Goal: Communication & Community: Answer question/provide support

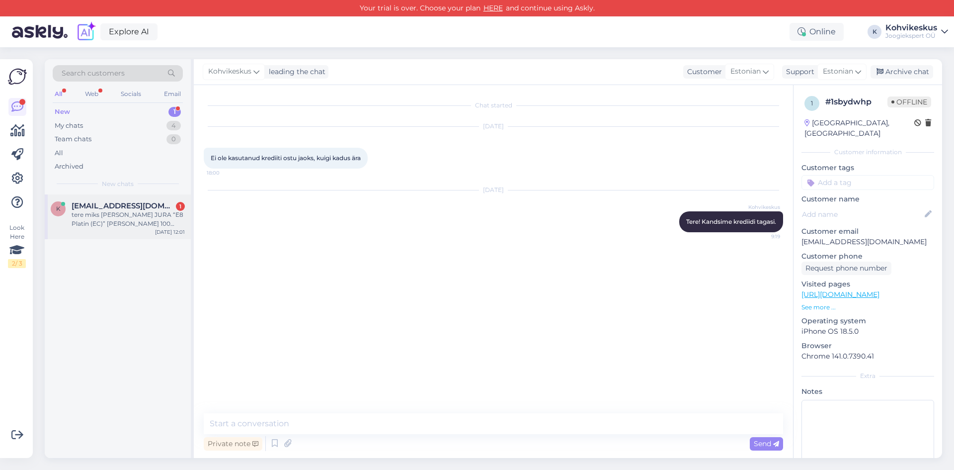
click at [103, 224] on div "tere miks [PERSON_NAME] JURA “E8 Platin (EC)” [PERSON_NAME] 100 kallim on" at bounding box center [128, 219] width 113 height 18
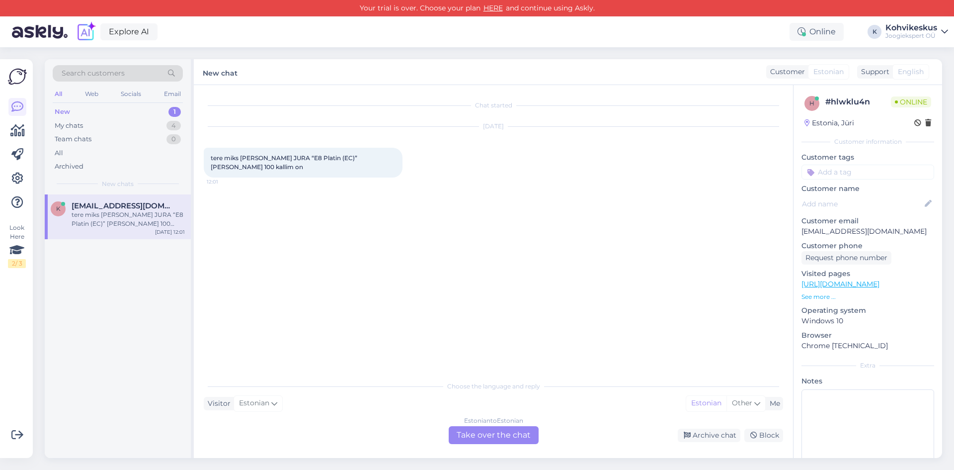
click at [498, 437] on div "Estonian to Estonian Take over the chat" at bounding box center [494, 435] width 90 height 18
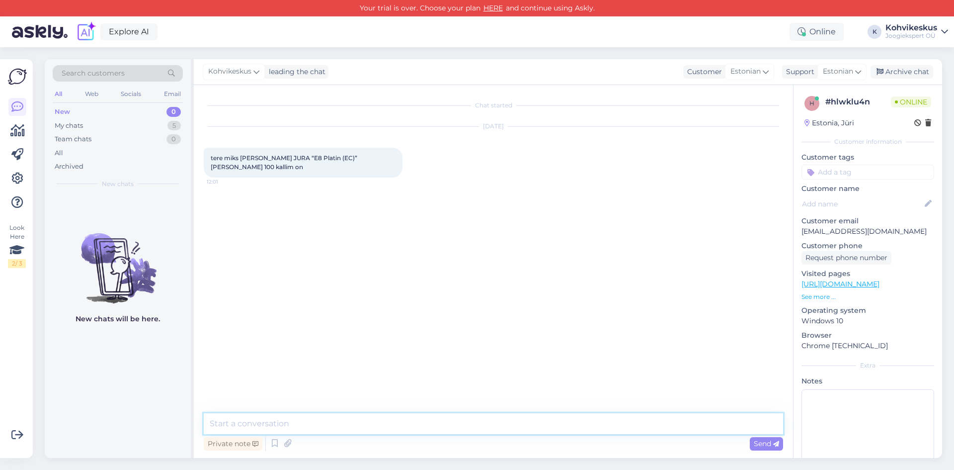
click at [414, 417] on textarea at bounding box center [494, 423] width 580 height 21
type textarea "Tere! [GEOGRAPHIC_DATA] Nädalavahetuse kampaania sai eilsega läbi."
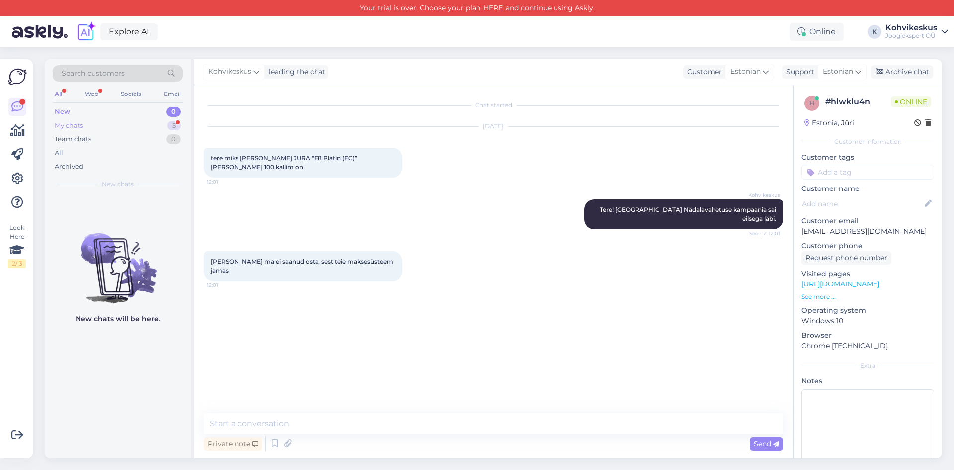
click at [143, 120] on div "My chats 5" at bounding box center [118, 126] width 130 height 14
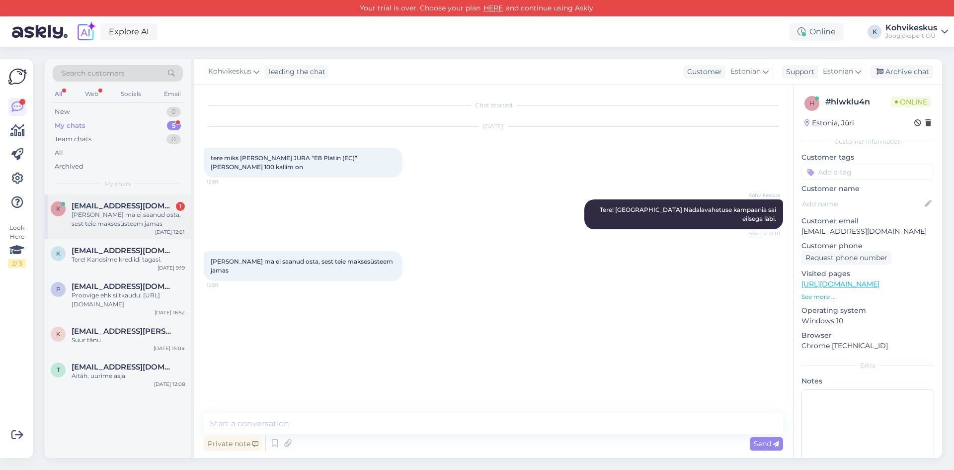
click at [145, 204] on span "[EMAIL_ADDRESS][DOMAIN_NAME]" at bounding box center [123, 205] width 103 height 9
click at [413, 420] on textarea at bounding box center [494, 423] width 580 height 21
click at [412, 422] on textarea at bounding box center [494, 423] width 580 height 21
type textarea "S"
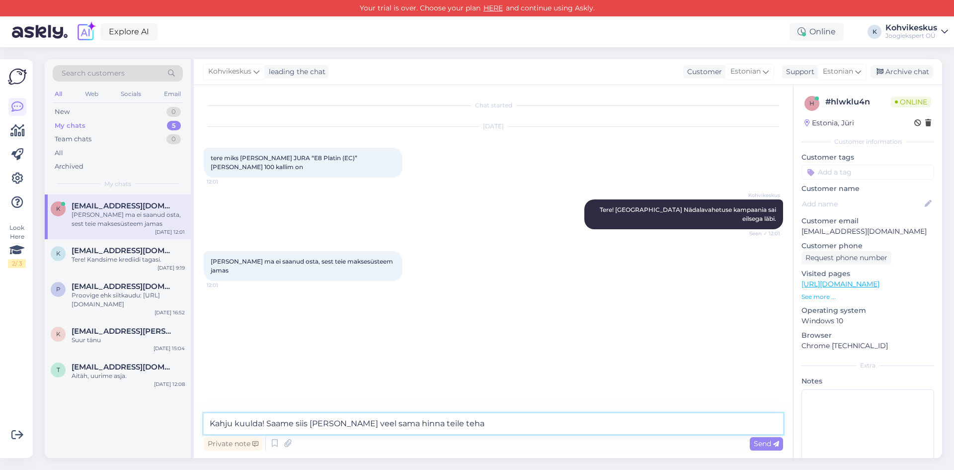
type textarea "Kahju kuulda! Saame siis [PERSON_NAME] veel sama hinna teile teha."
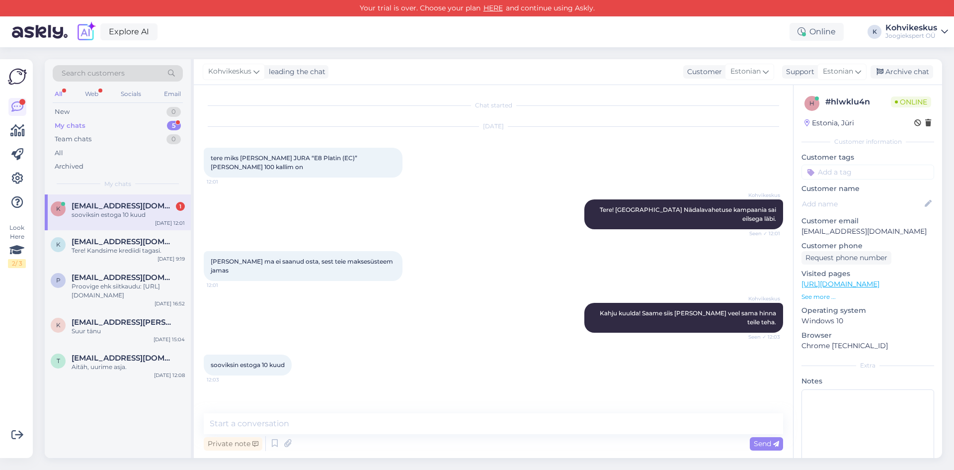
click at [489, 409] on div "Chat started [DATE] tere miks Kohvimasin Kohvimasin JURA “E8 Platin (EC)” [PERS…" at bounding box center [493, 271] width 599 height 373
click at [124, 242] on span "[EMAIL_ADDRESS][DOMAIN_NAME]" at bounding box center [123, 241] width 103 height 9
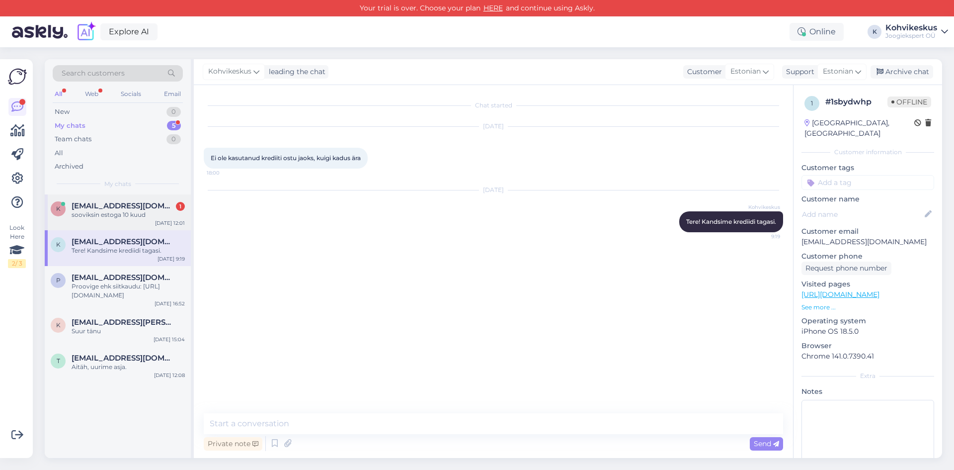
click at [126, 210] on div "sooviksin estoga 10 kuud" at bounding box center [128, 214] width 113 height 9
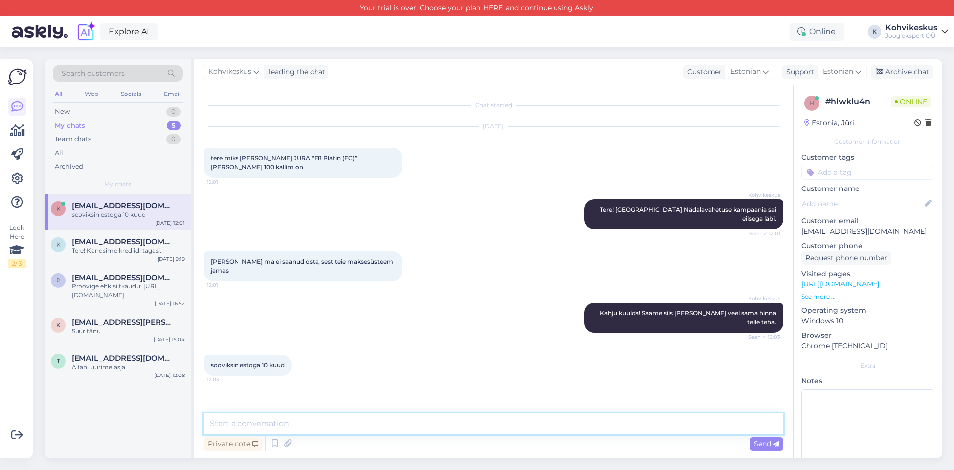
click at [384, 428] on textarea at bounding box center [494, 423] width 580 height 21
click at [351, 422] on textarea at bounding box center [494, 423] width 580 height 21
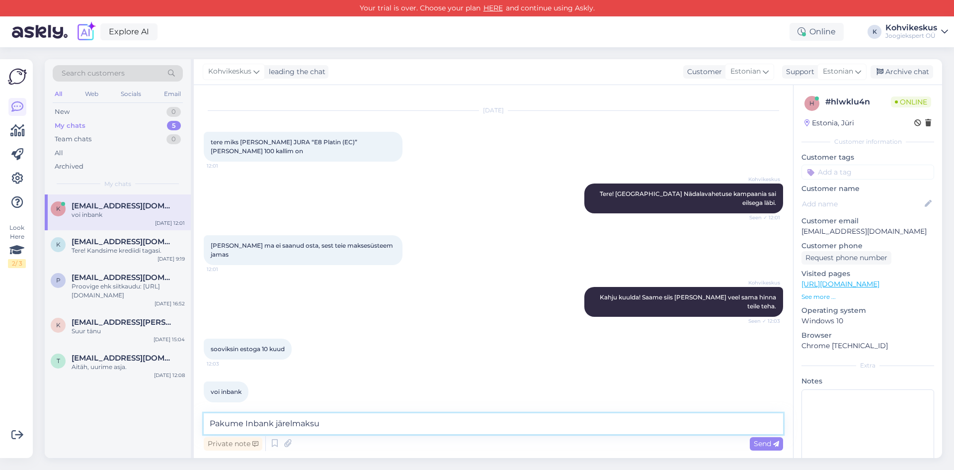
type textarea "Pakume Inbank järelmaksu."
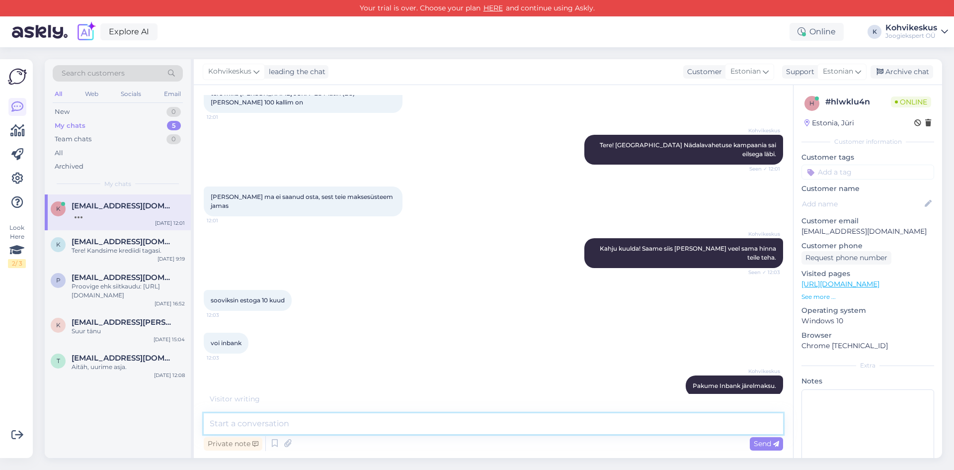
scroll to position [69, 0]
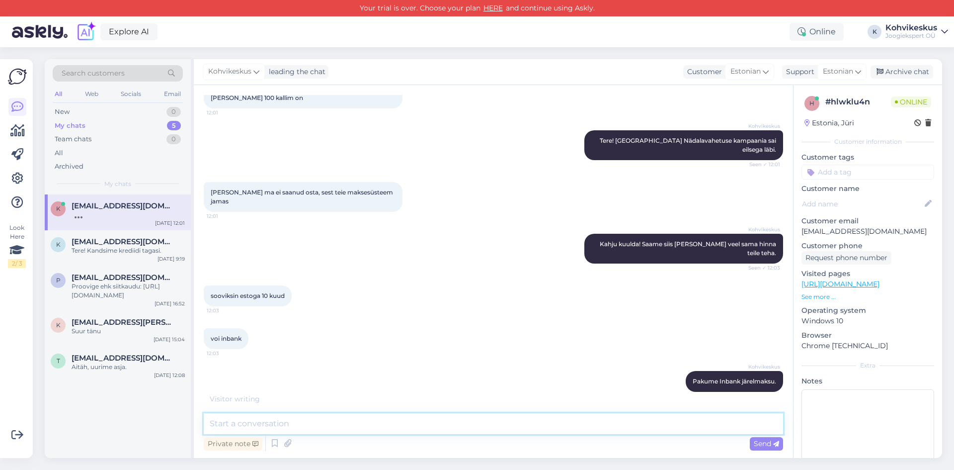
click at [493, 427] on textarea at bounding box center [494, 423] width 580 height 21
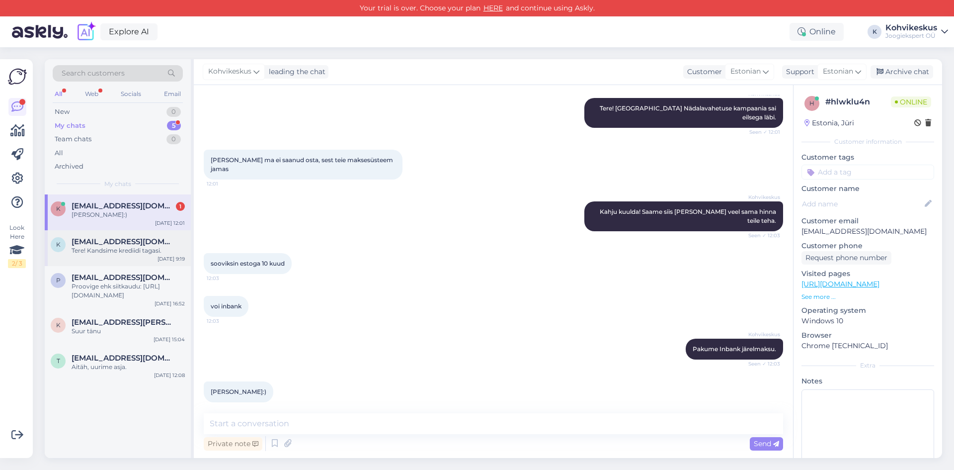
click at [86, 242] on span "[EMAIL_ADDRESS][DOMAIN_NAME]" at bounding box center [123, 241] width 103 height 9
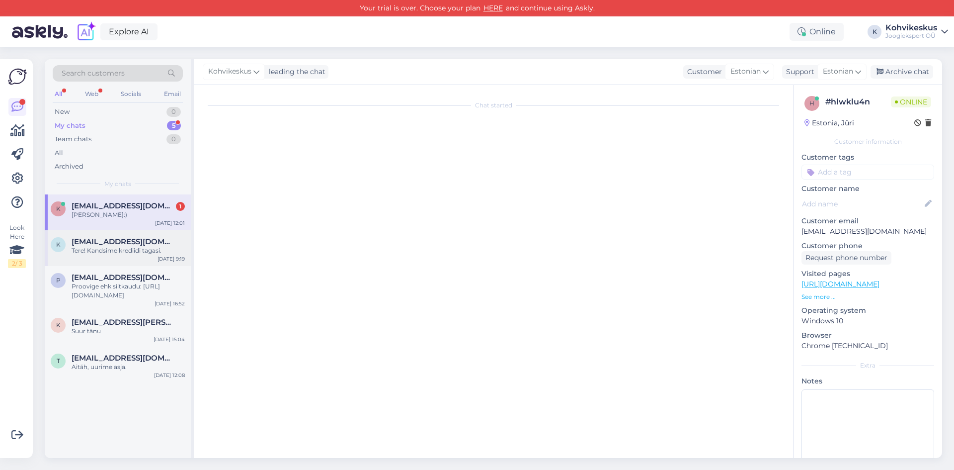
scroll to position [0, 0]
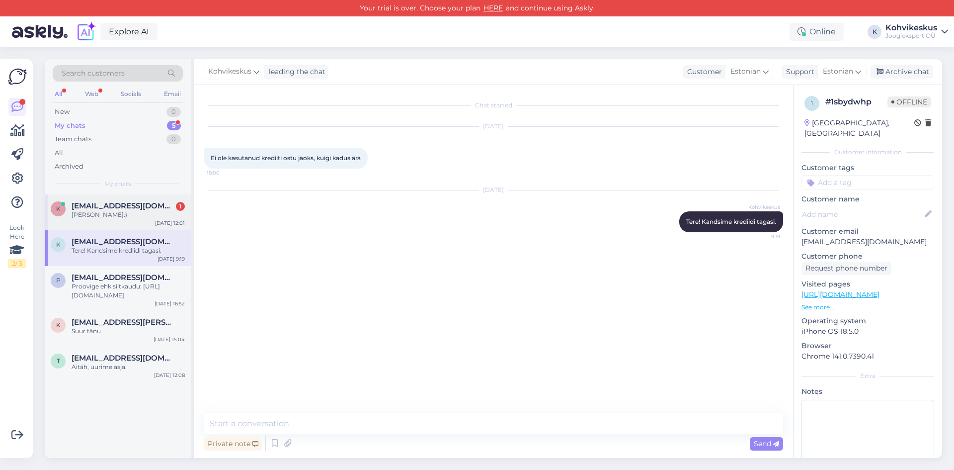
click at [120, 217] on div "[PERSON_NAME]:)" at bounding box center [128, 214] width 113 height 9
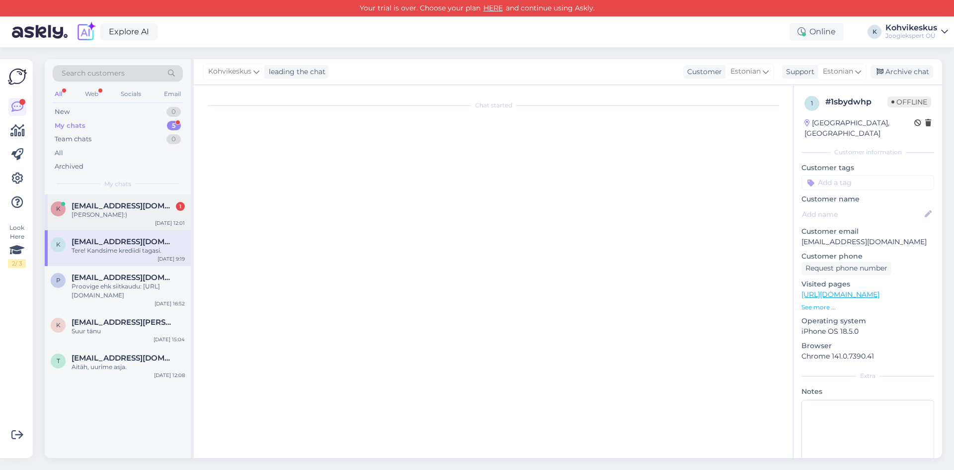
scroll to position [101, 0]
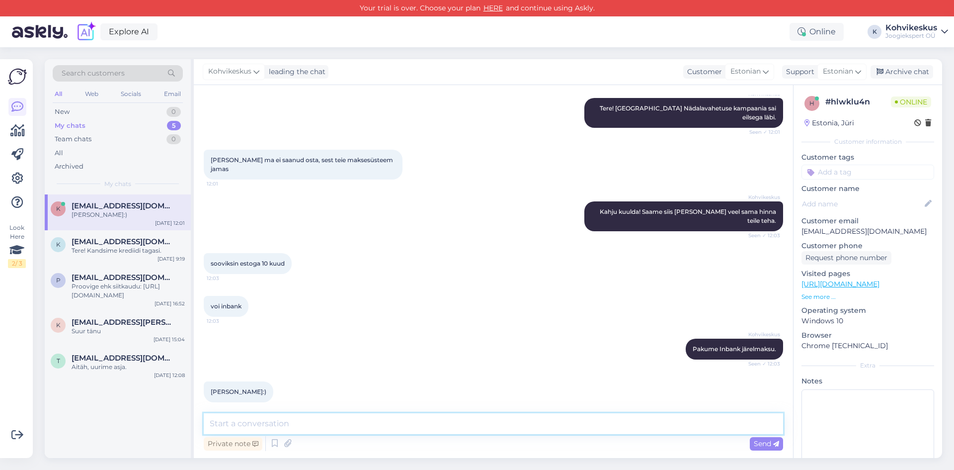
click at [361, 420] on textarea at bounding box center [494, 423] width 580 height 21
type textarea "Saadame teile meilile lingi, kus saate vajalikud andmed Inbankis täita."
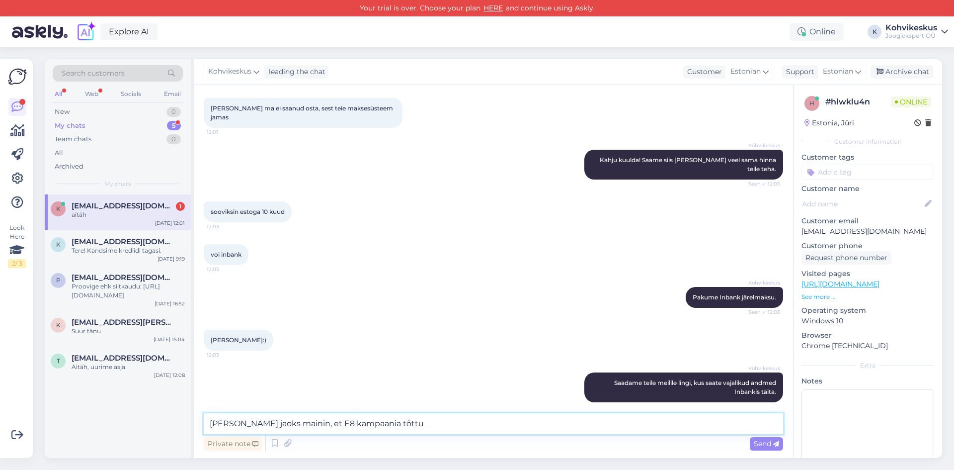
scroll to position [196, 0]
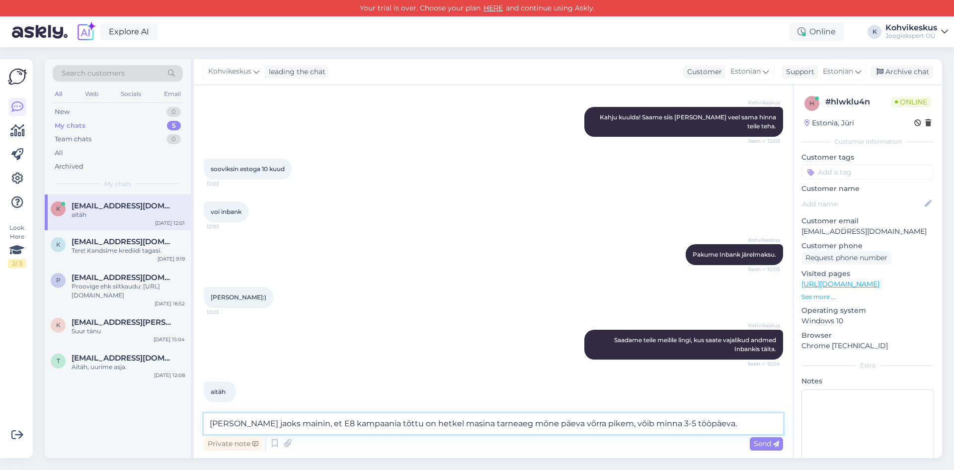
type textarea "[PERSON_NAME] jaoks mainin, et E8 kampaania tõttu on hetkel masina tarneaeg mõn…"
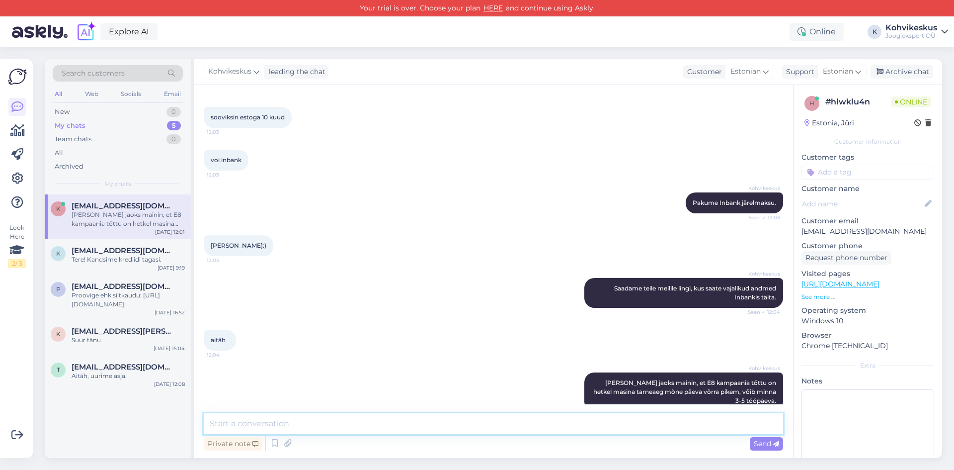
click at [685, 423] on textarea at bounding box center [494, 423] width 580 height 21
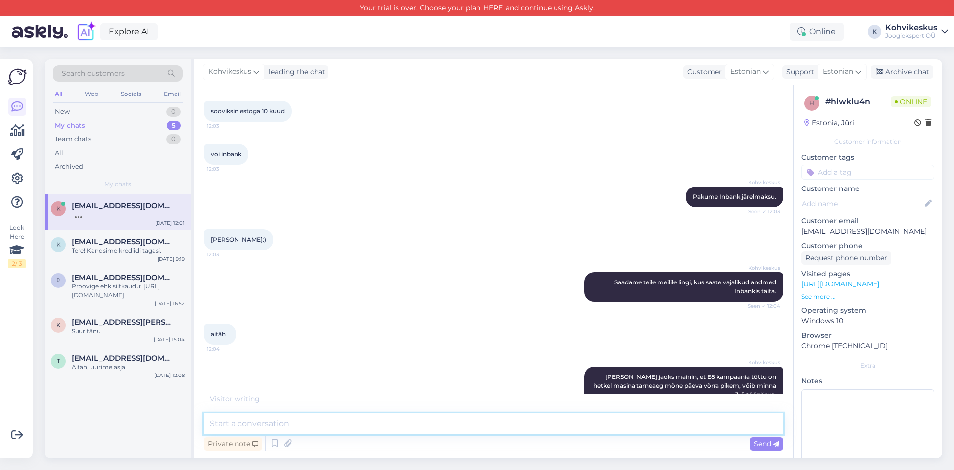
scroll to position [258, 0]
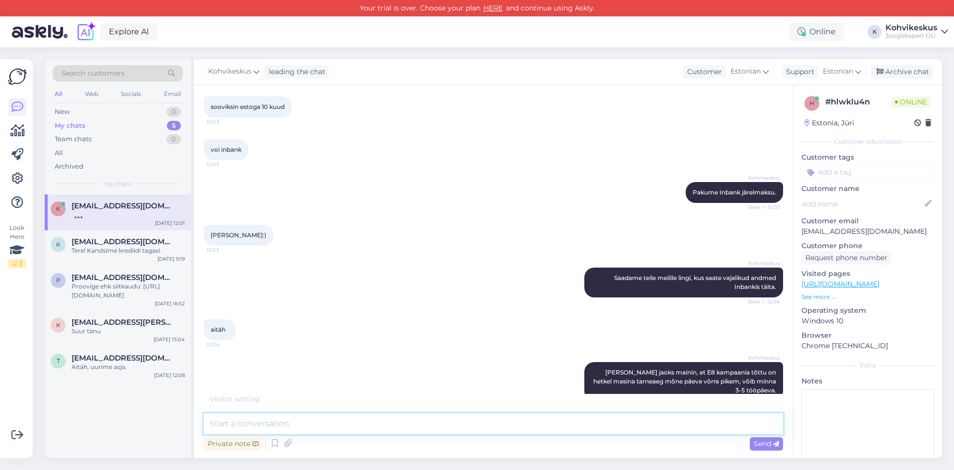
click at [478, 423] on textarea at bounding box center [494, 423] width 580 height 21
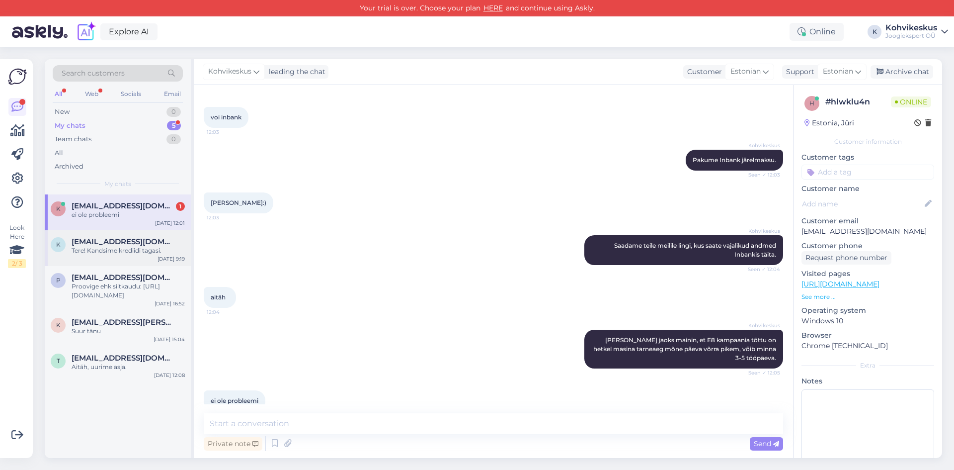
click at [138, 248] on div "Tere! Kandsime krediidi tagasi." at bounding box center [128, 250] width 113 height 9
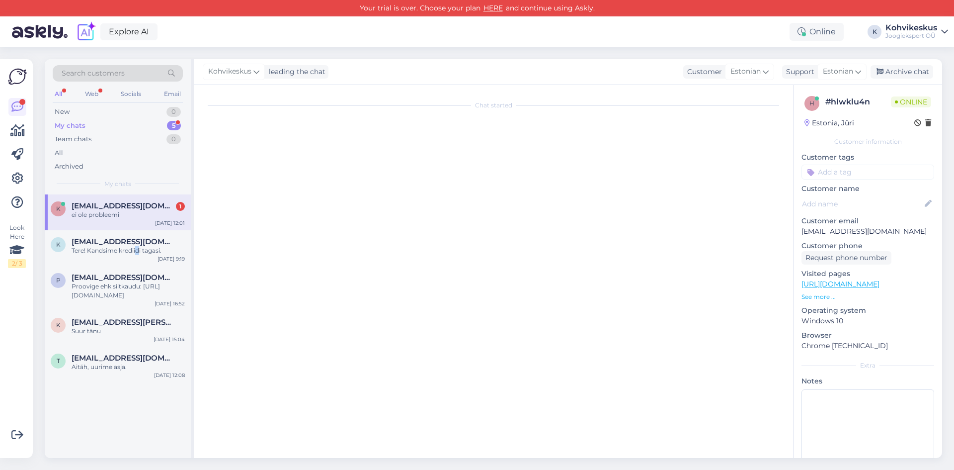
scroll to position [0, 0]
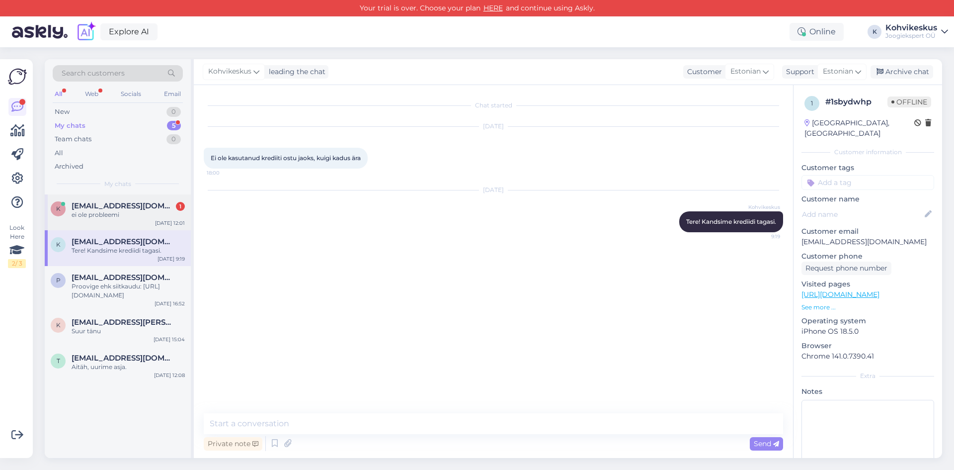
click at [137, 217] on div "ei ole probleemi" at bounding box center [128, 214] width 113 height 9
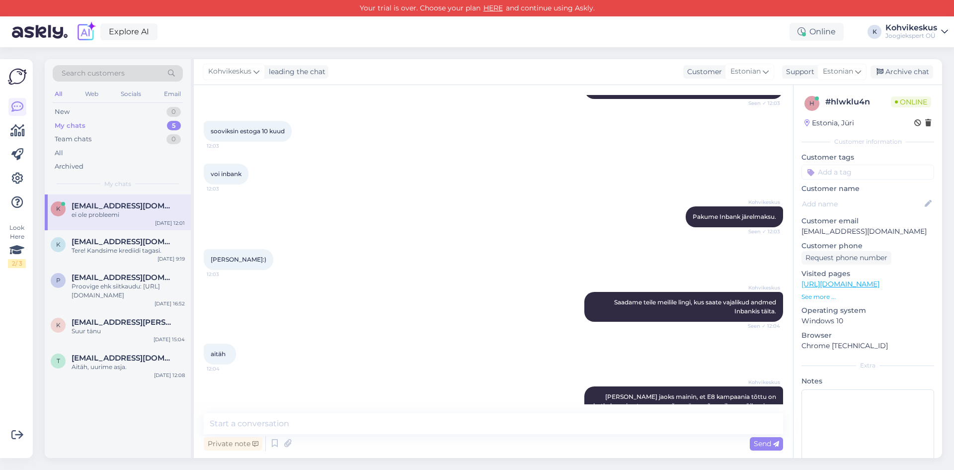
scroll to position [290, 0]
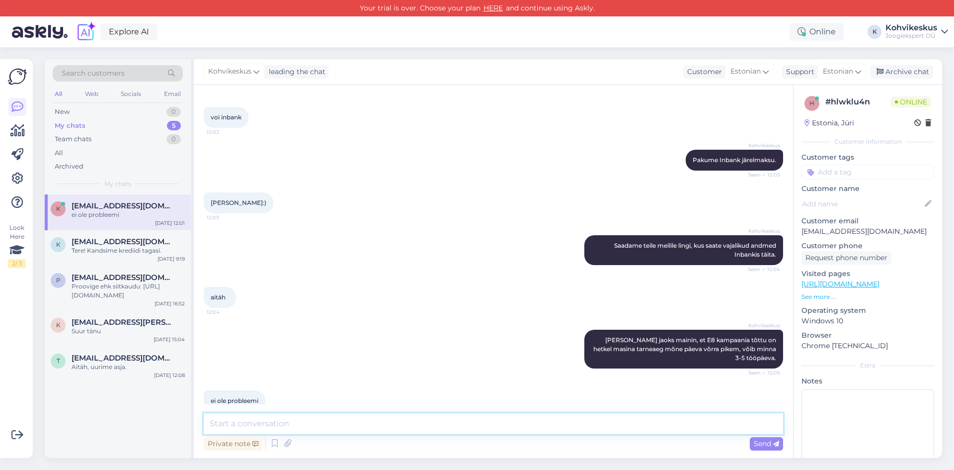
click at [370, 423] on textarea at bounding box center [494, 423] width 580 height 21
drag, startPoint x: 888, startPoint y: 232, endPoint x: 802, endPoint y: 231, distance: 86.0
click at [802, 231] on p "[EMAIL_ADDRESS][DOMAIN_NAME]" at bounding box center [868, 231] width 133 height 10
copy p "[EMAIL_ADDRESS][DOMAIN_NAME]"
click at [372, 425] on textarea at bounding box center [494, 423] width 580 height 21
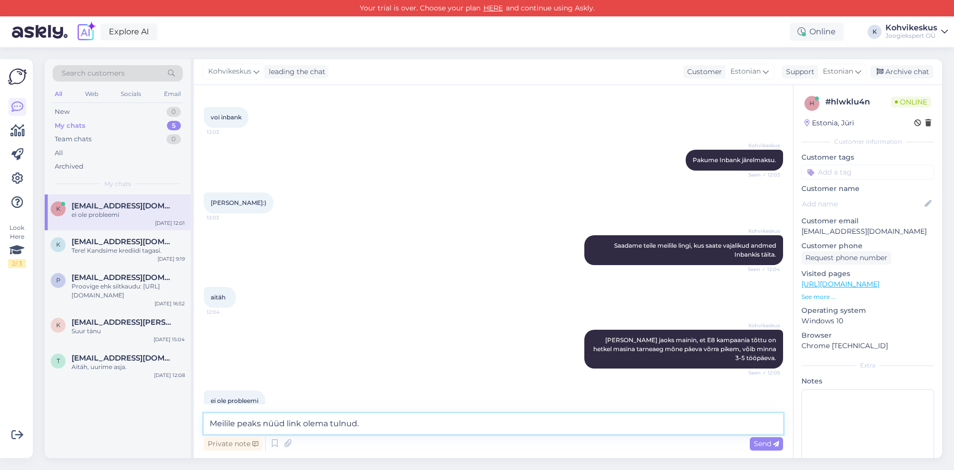
type textarea "Meilile peaks nüüd link olema tulnud"
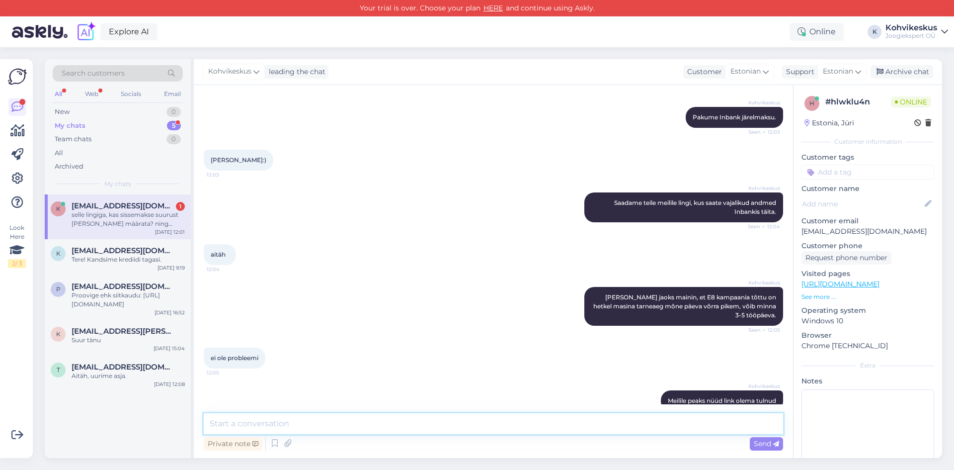
scroll to position [385, 0]
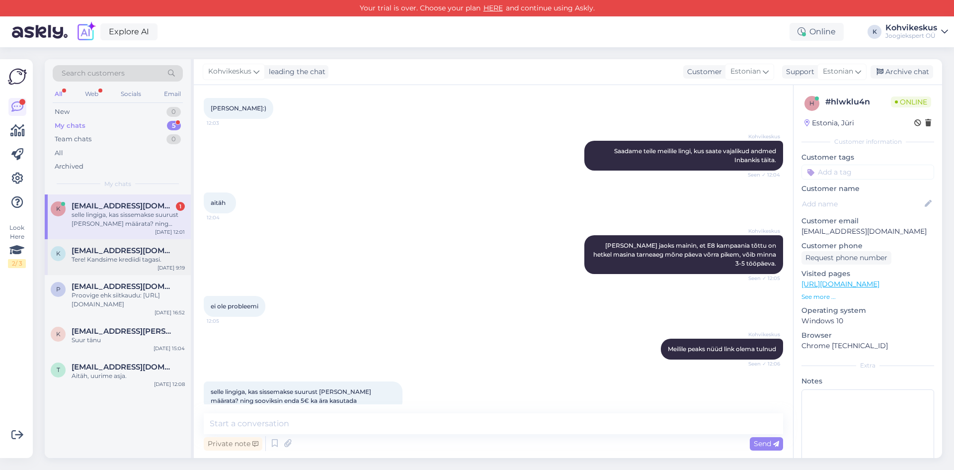
click at [114, 245] on div "k [EMAIL_ADDRESS][DOMAIN_NAME] Tere! Kandsime krediidi tagasi. [DATE] 9:19" at bounding box center [118, 257] width 146 height 36
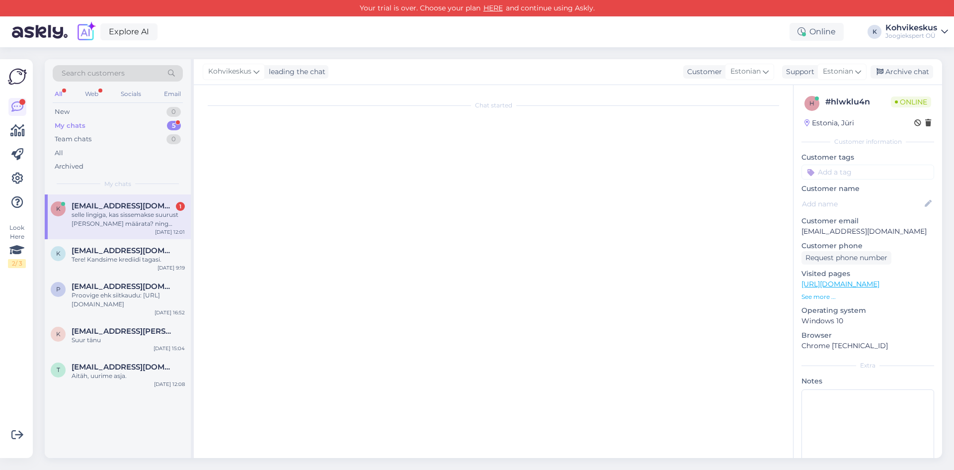
scroll to position [0, 0]
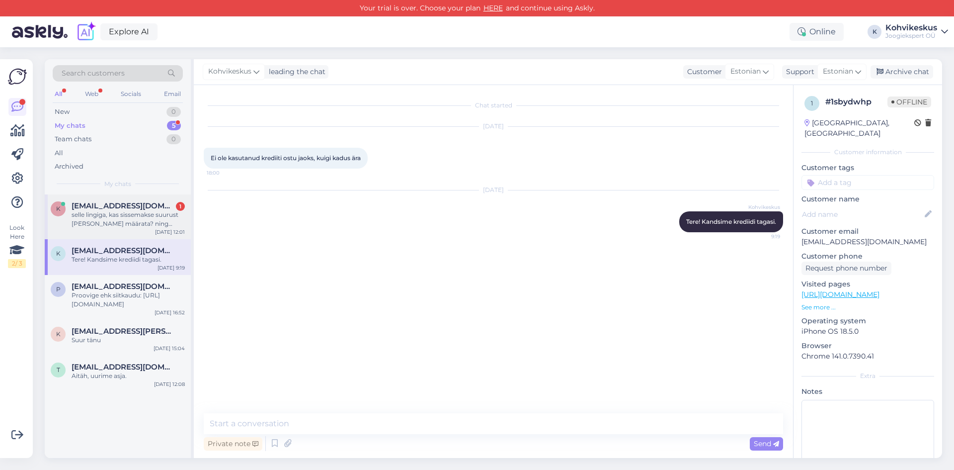
click at [120, 219] on div "selle lingiga, kas sissemakse suurust [PERSON_NAME] määrata? ning sooviksin end…" at bounding box center [128, 219] width 113 height 18
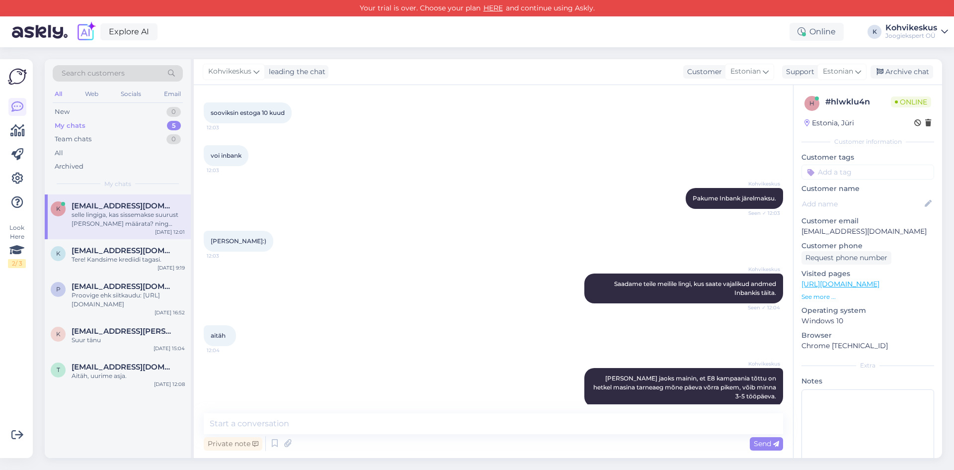
scroll to position [385, 0]
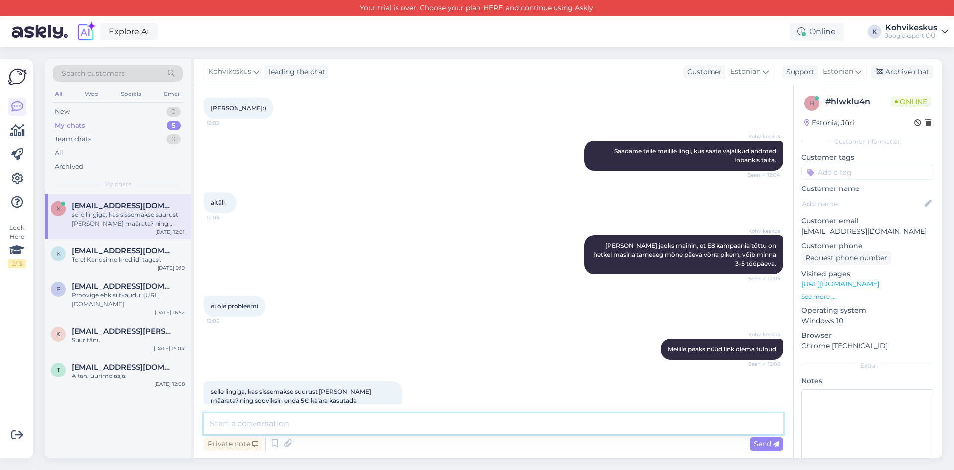
click at [360, 425] on textarea at bounding box center [494, 423] width 580 height 21
click at [342, 427] on textarea at bounding box center [494, 423] width 580 height 21
type textarea "Tundub, et lingiga sissemakset tõesti ei saa määrata. Üks hetk, mõtlen kohe lah…"
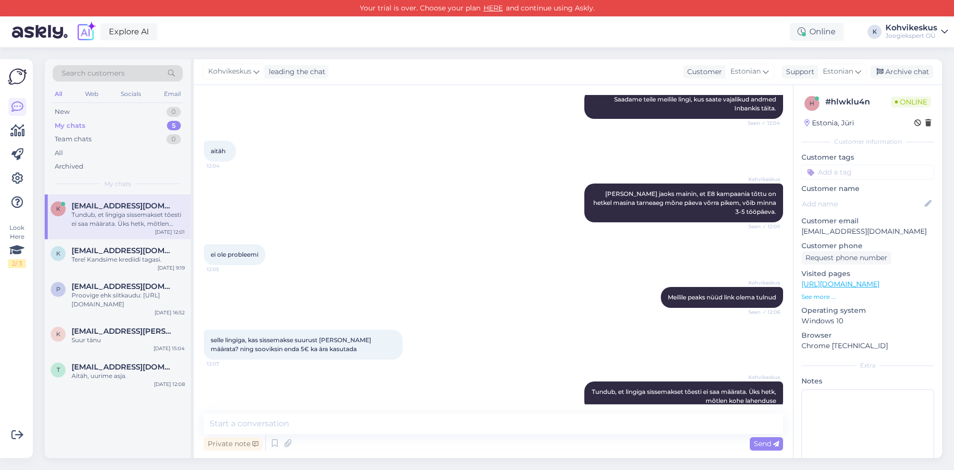
click at [678, 45] on div "Explore AI Online K Kohvikeskus Joogiekspert OÜ" at bounding box center [477, 31] width 954 height 31
click at [303, 425] on textarea at bounding box center [494, 423] width 580 height 21
click at [357, 426] on textarea at bounding box center [494, 423] width 580 height 21
paste textarea "[URL][DOMAIN_NAME]"
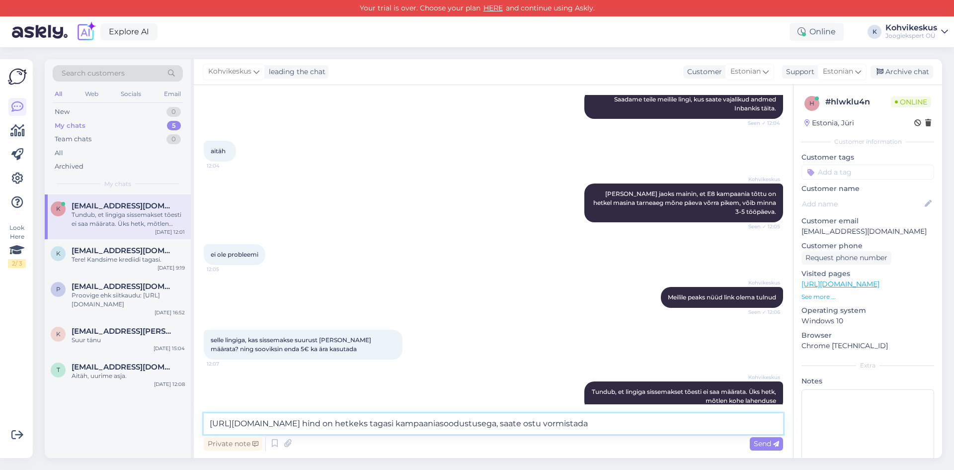
type textarea "[URL][DOMAIN_NAME] hind on hetkeks tagasi kampaaniasoodustusega, saate ostu vor…"
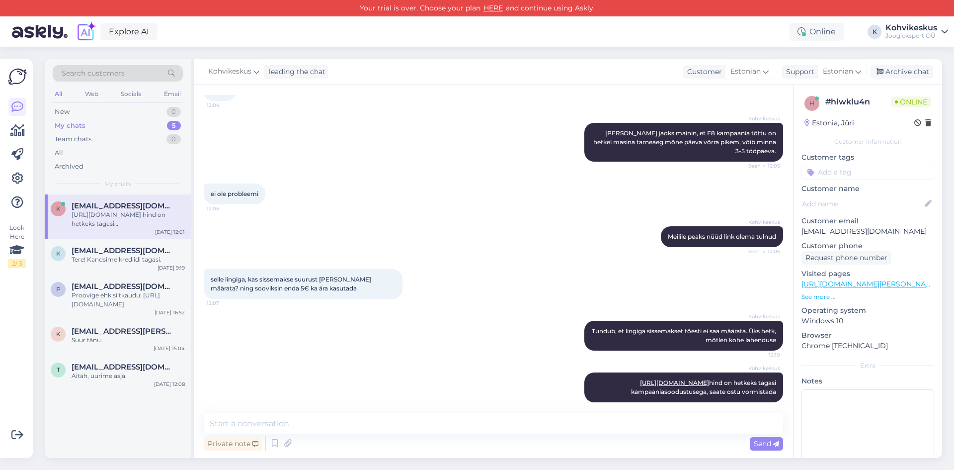
click at [300, 25] on div "Explore AI Online K Kohvikeskus Joogiekspert OÜ" at bounding box center [477, 31] width 954 height 31
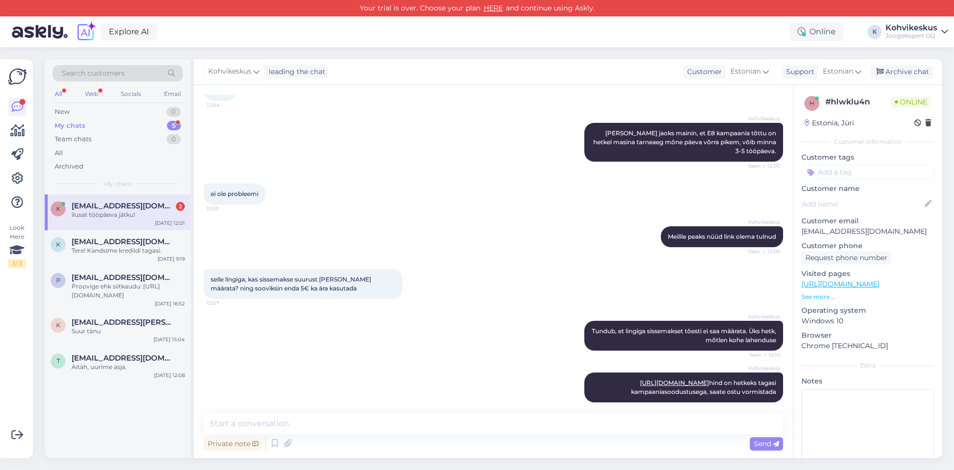
scroll to position [583, 0]
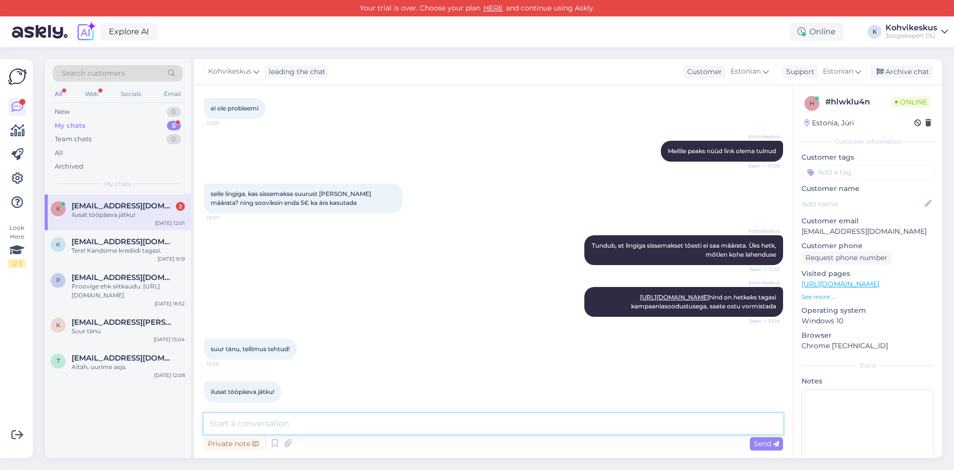
click at [278, 424] on textarea at bounding box center [494, 423] width 580 height 21
click at [123, 239] on span "[EMAIL_ADDRESS][DOMAIN_NAME]" at bounding box center [123, 241] width 103 height 9
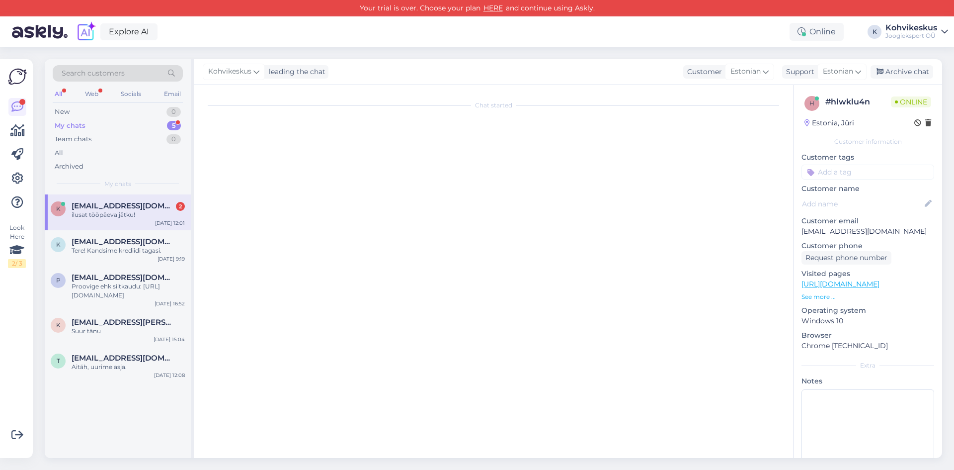
scroll to position [0, 0]
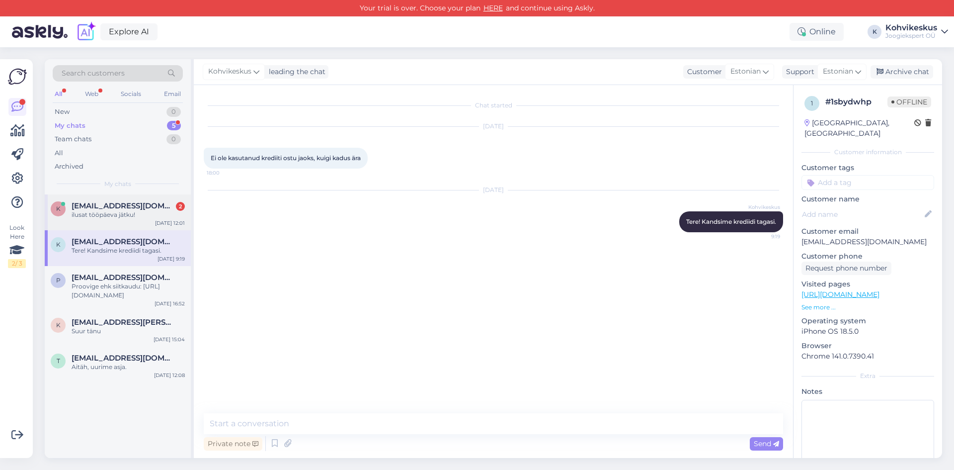
click at [124, 208] on span "[EMAIL_ADDRESS][DOMAIN_NAME]" at bounding box center [123, 205] width 103 height 9
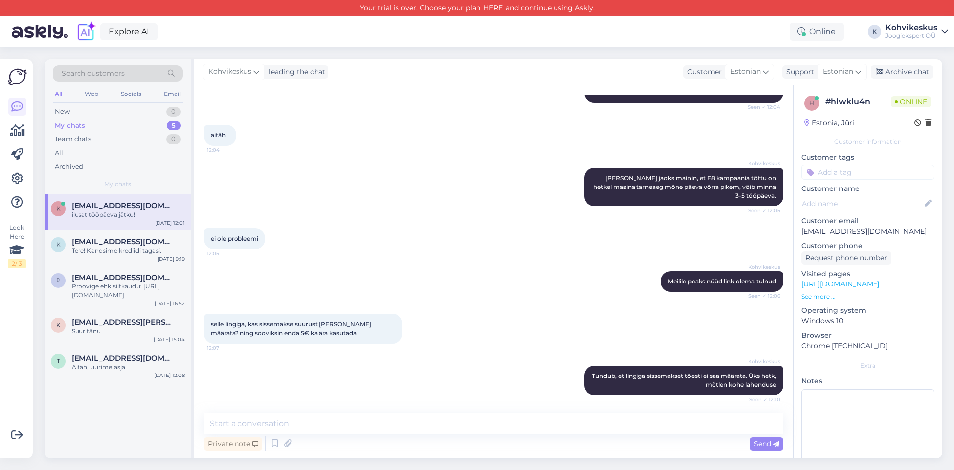
scroll to position [583, 0]
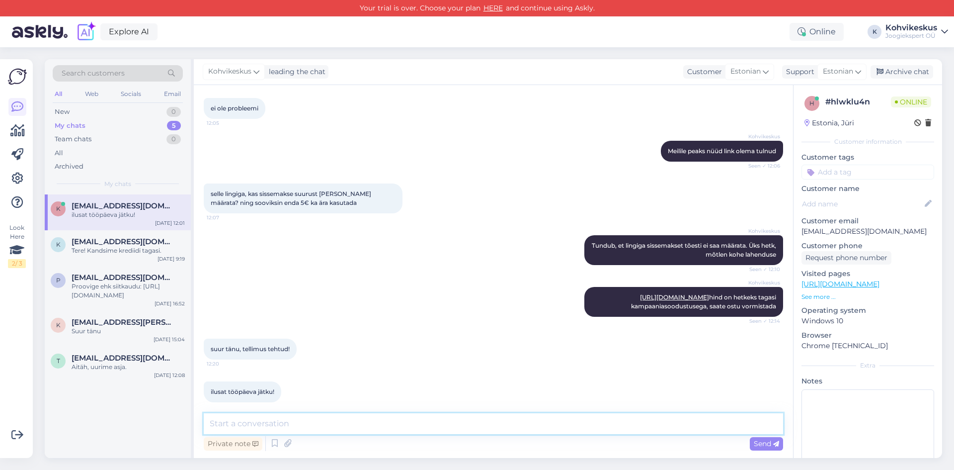
click at [302, 417] on textarea at bounding box center [494, 423] width 580 height 21
type textarea "Rõõm kuulda! Head kohvitamist!"
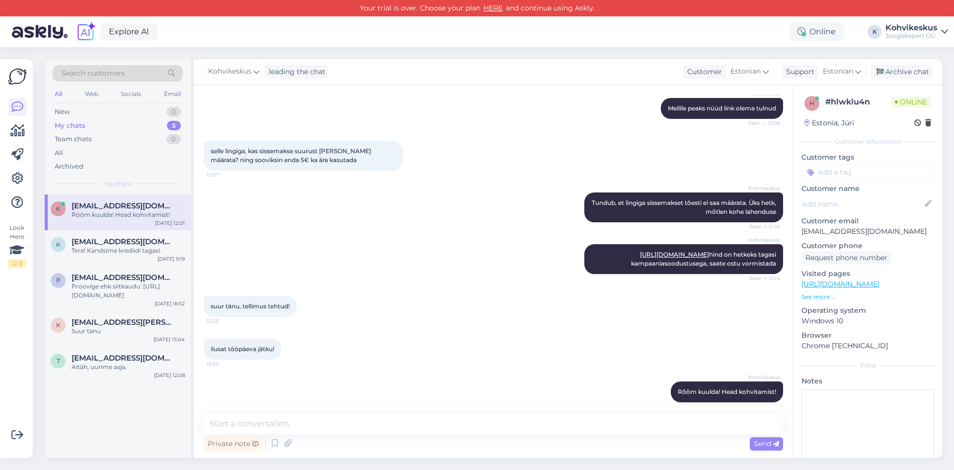
click at [420, 55] on div "Search customers All Web Socials Email New 0 My chats 5 Team chats 0 All Archiv…" at bounding box center [497, 258] width 916 height 423
